Goal: Task Accomplishment & Management: Use online tool/utility

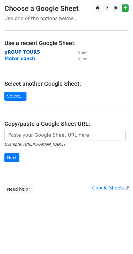
click at [20, 52] on strong "gROUP TOURS" at bounding box center [22, 51] width 36 height 5
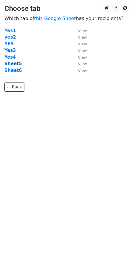
click at [10, 65] on strong "Sheet5" at bounding box center [12, 63] width 17 height 5
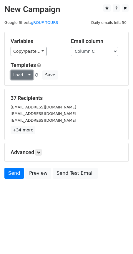
click at [21, 77] on link "Load..." at bounding box center [22, 74] width 23 height 9
click at [26, 87] on link "Tours" at bounding box center [34, 88] width 47 height 9
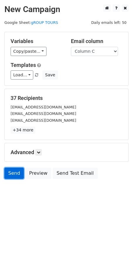
click at [12, 174] on link "Send" at bounding box center [13, 173] width 19 height 11
